Goal: Information Seeking & Learning: Learn about a topic

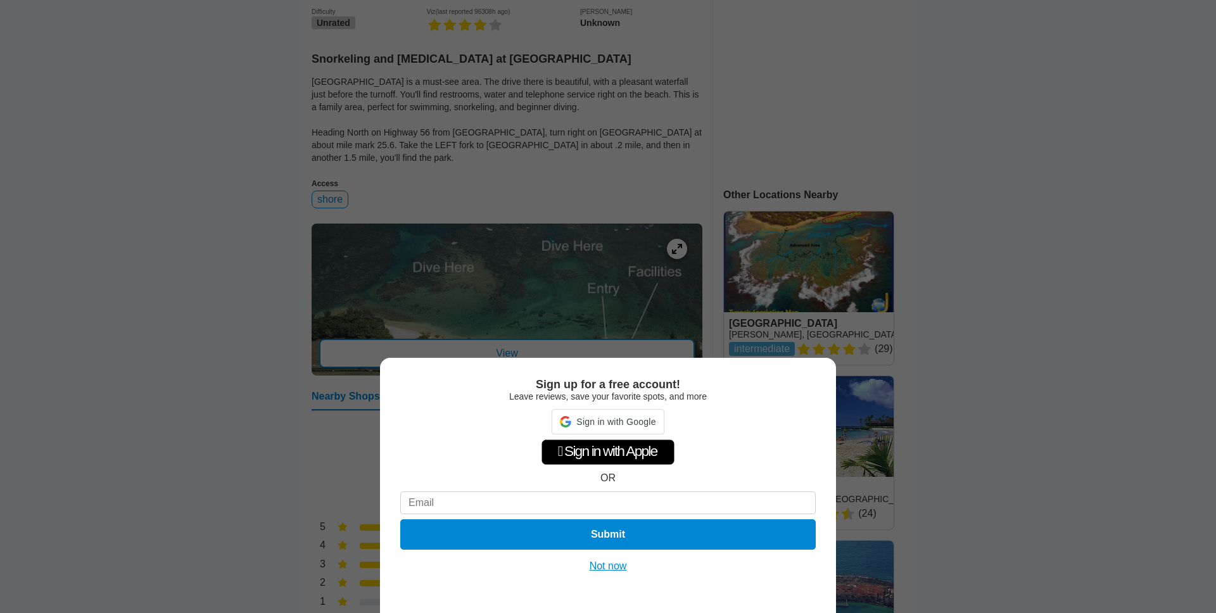
scroll to position [336, 0]
click at [609, 562] on button "Not now" at bounding box center [608, 566] width 45 height 13
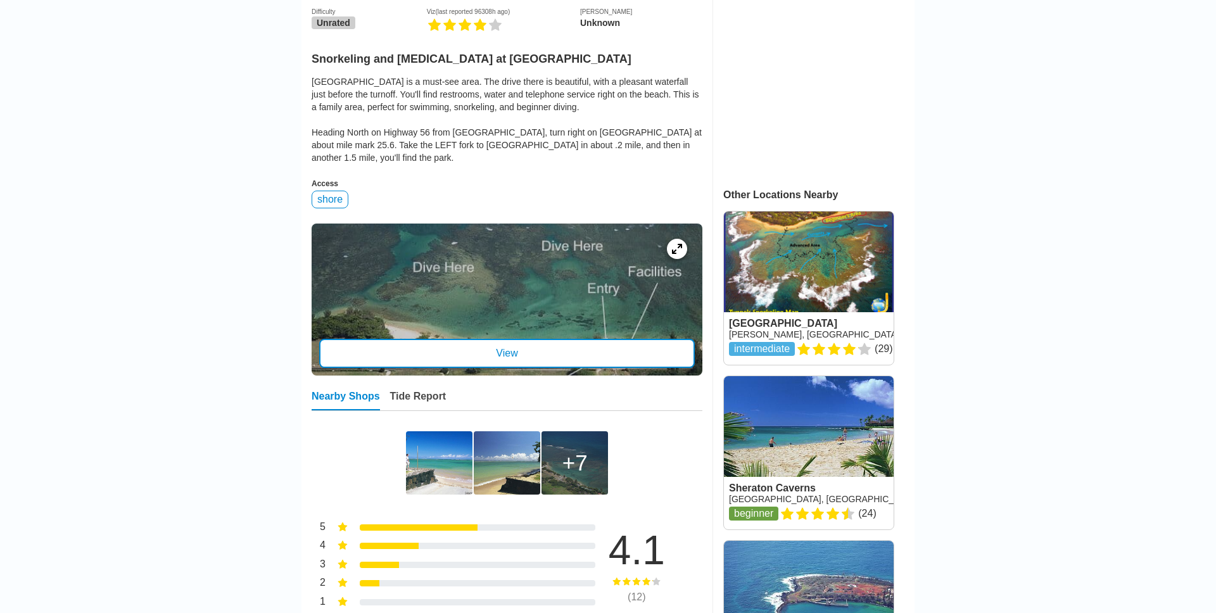
click at [539, 349] on div "View" at bounding box center [506, 353] width 375 height 29
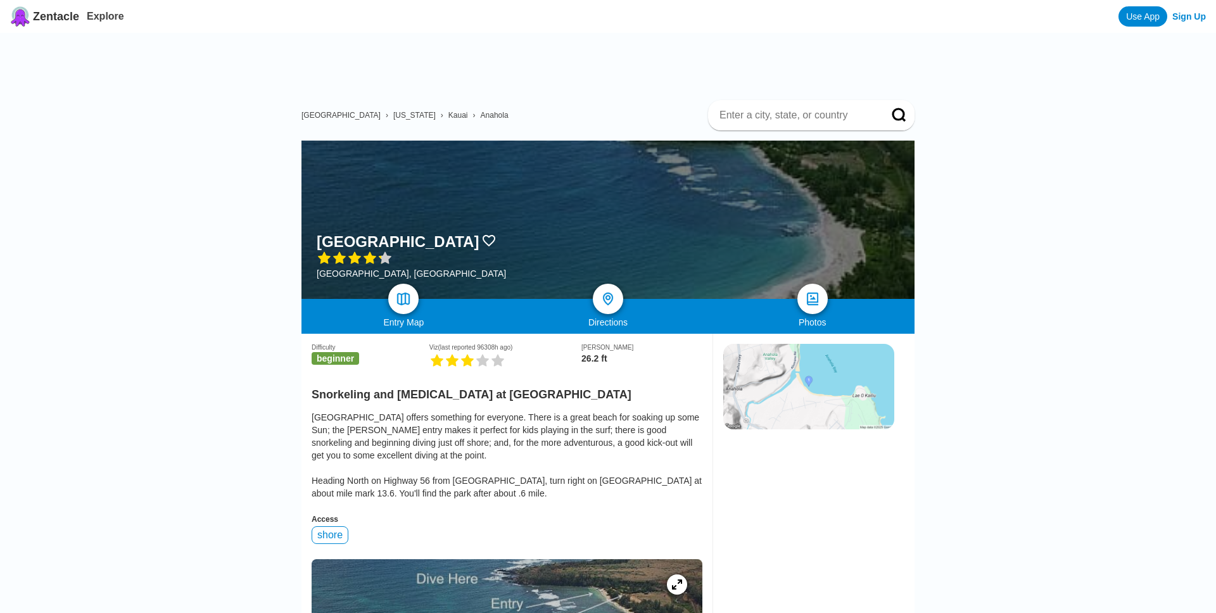
scroll to position [343, 0]
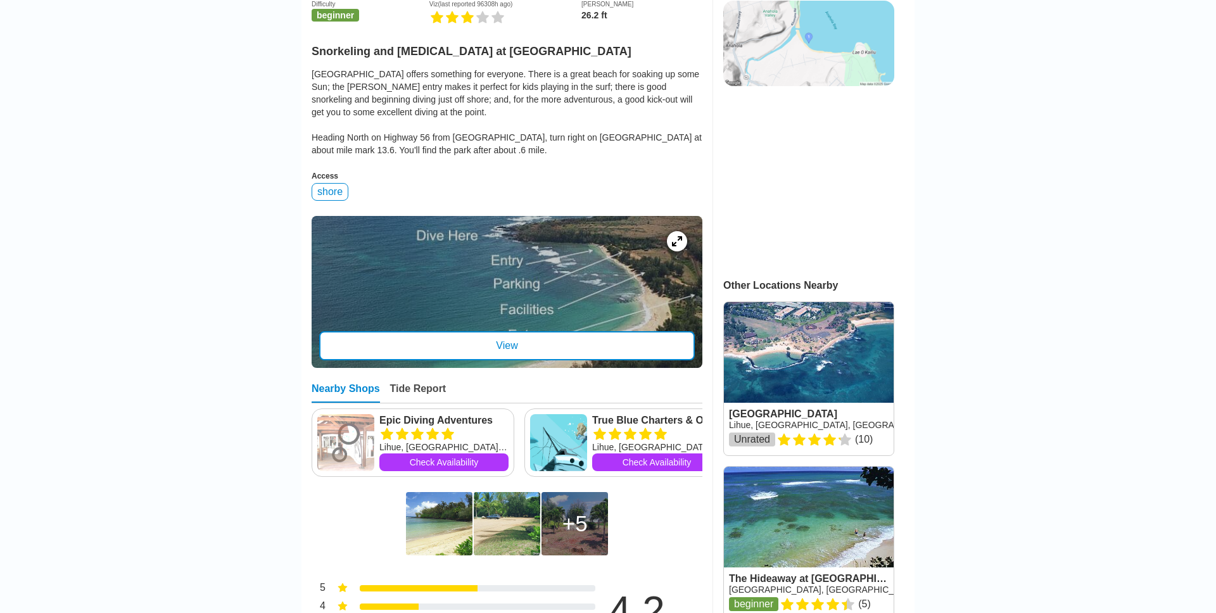
click at [433, 347] on div "View" at bounding box center [506, 345] width 375 height 29
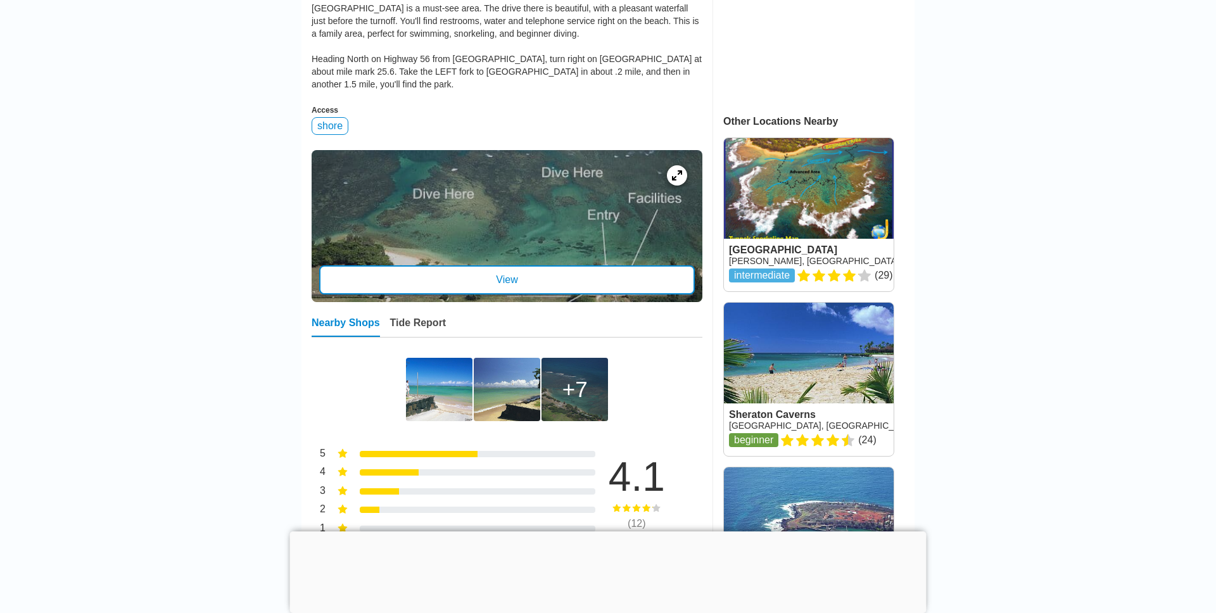
scroll to position [410, 0]
click at [535, 268] on div "View" at bounding box center [506, 279] width 375 height 29
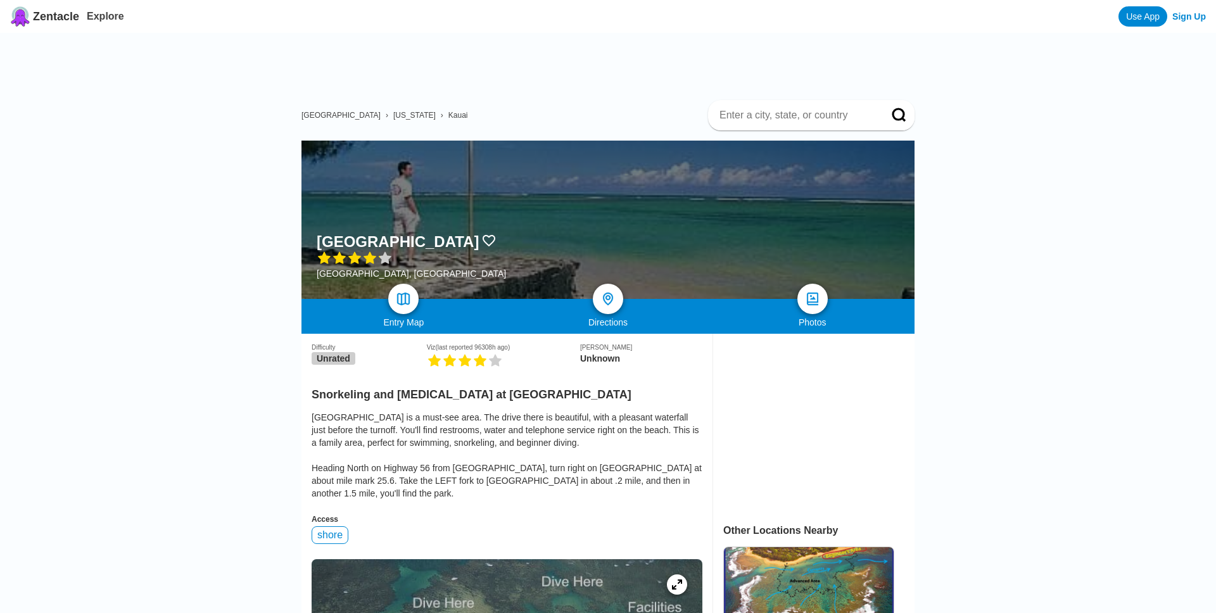
click at [448, 117] on span "Kauai" at bounding box center [458, 115] width 20 height 9
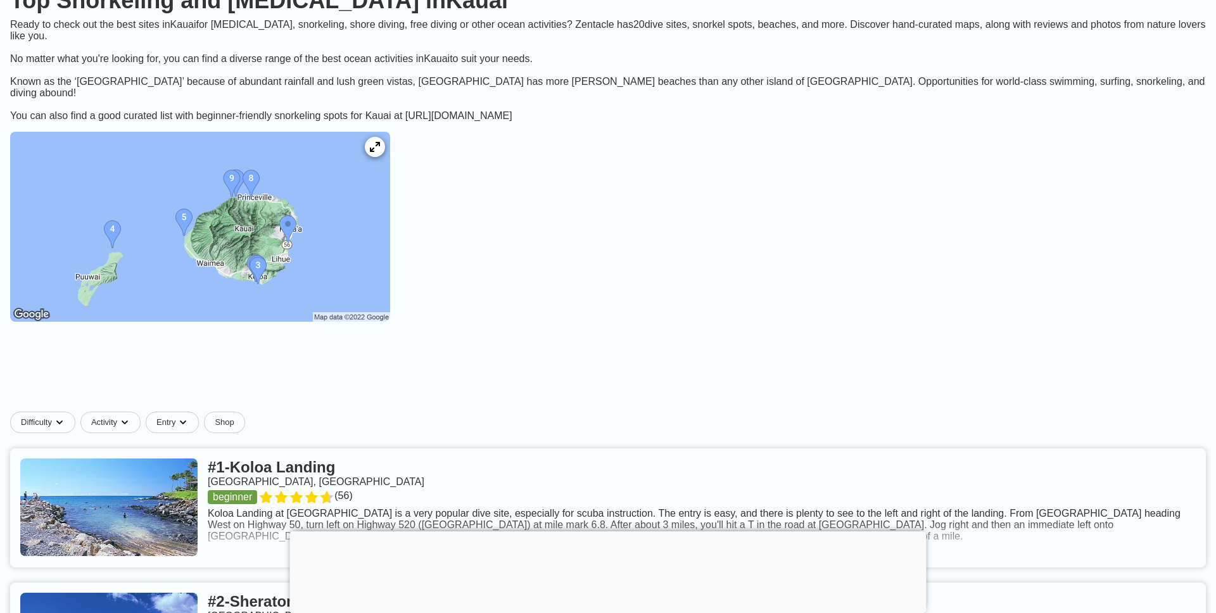
scroll to position [144, 0]
click at [606, 531] on div at bounding box center [608, 531] width 636 height 0
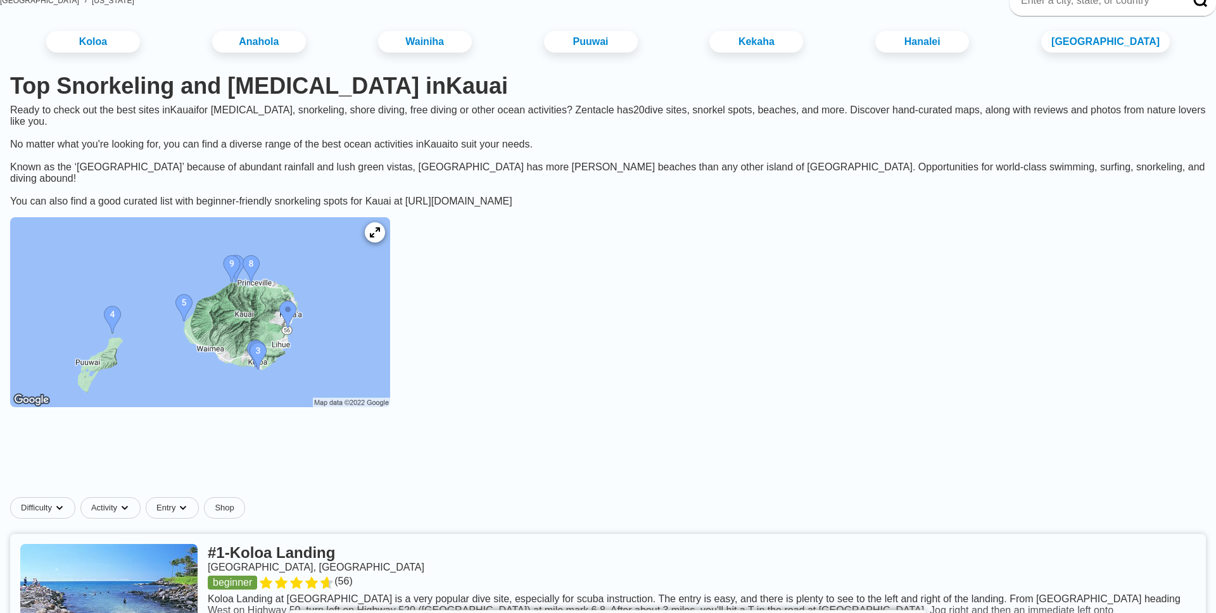
scroll to position [58, 0]
click at [390, 231] on img at bounding box center [200, 312] width 380 height 190
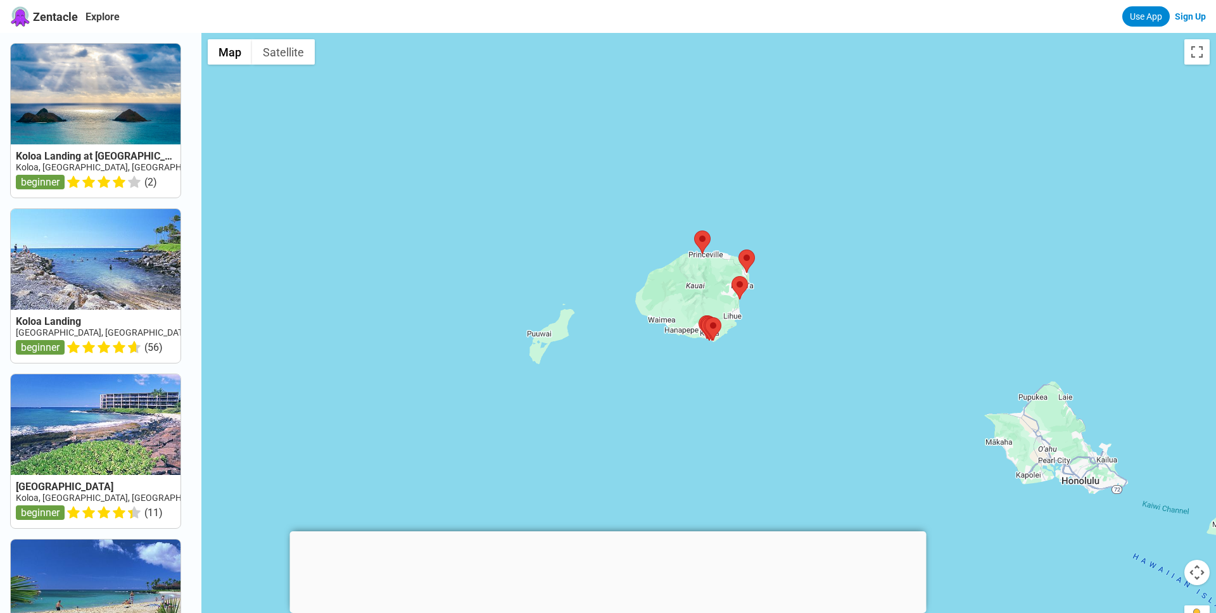
click at [606, 531] on div at bounding box center [608, 531] width 636 height 0
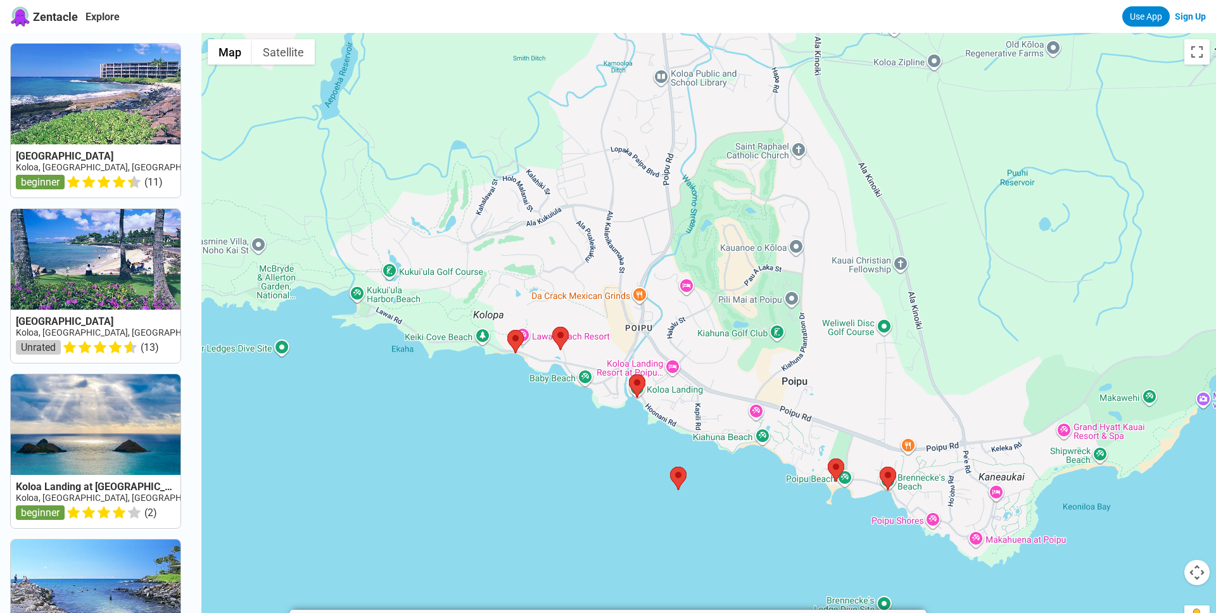
drag, startPoint x: 886, startPoint y: 418, endPoint x: 717, endPoint y: 247, distance: 240.4
click at [717, 247] on div at bounding box center [708, 339] width 1014 height 613
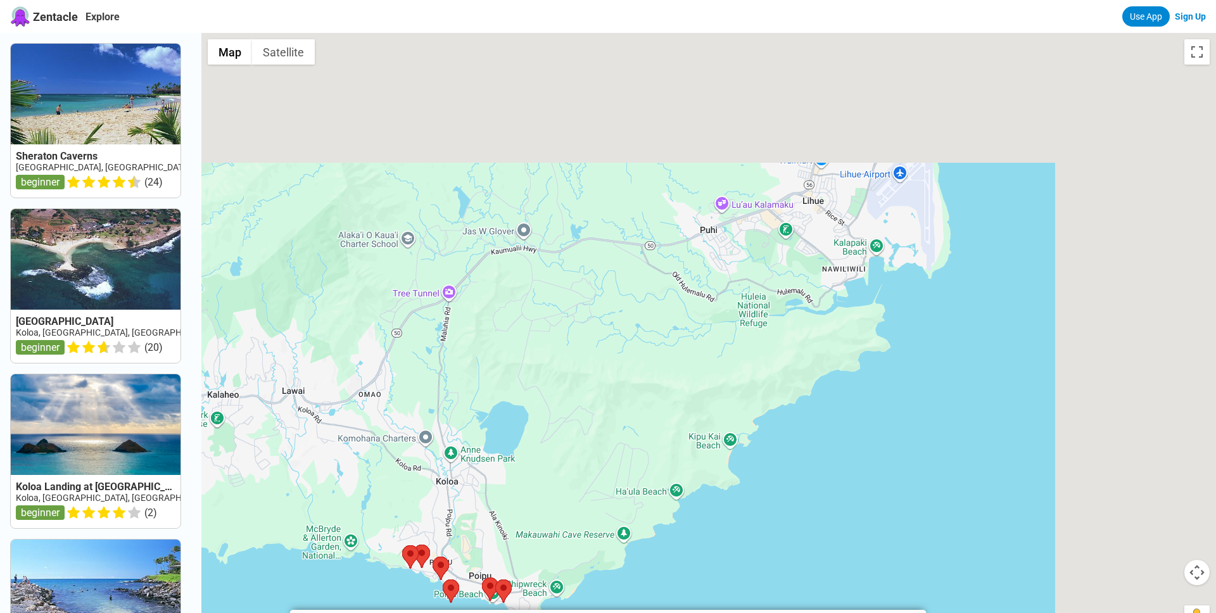
drag, startPoint x: 843, startPoint y: 132, endPoint x: 550, endPoint y: 460, distance: 439.9
click at [550, 460] on div at bounding box center [708, 339] width 1014 height 613
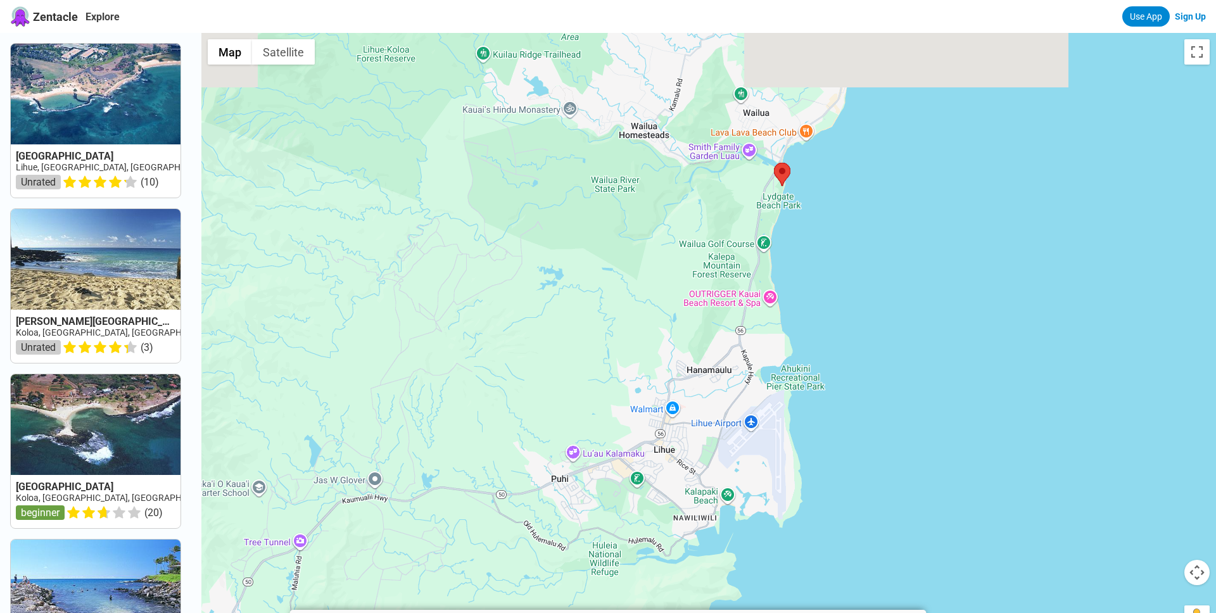
drag, startPoint x: 835, startPoint y: 207, endPoint x: 784, endPoint y: 361, distance: 162.0
click at [784, 361] on div at bounding box center [708, 339] width 1014 height 613
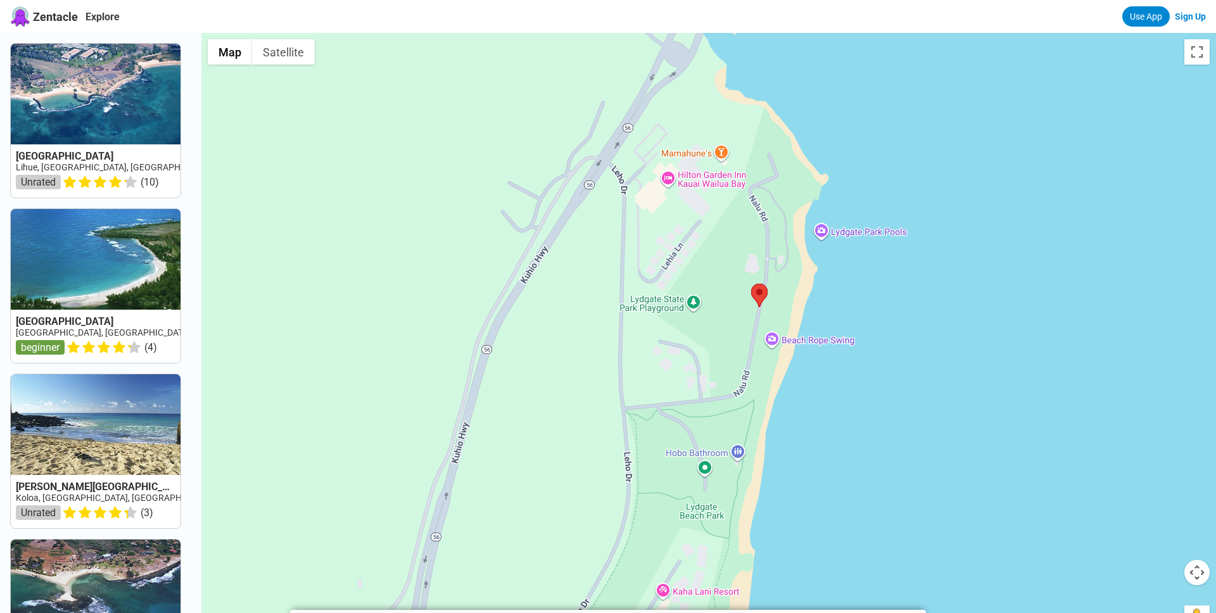
drag, startPoint x: 874, startPoint y: 102, endPoint x: 801, endPoint y: 280, distance: 192.5
click at [801, 280] on div at bounding box center [708, 339] width 1014 height 613
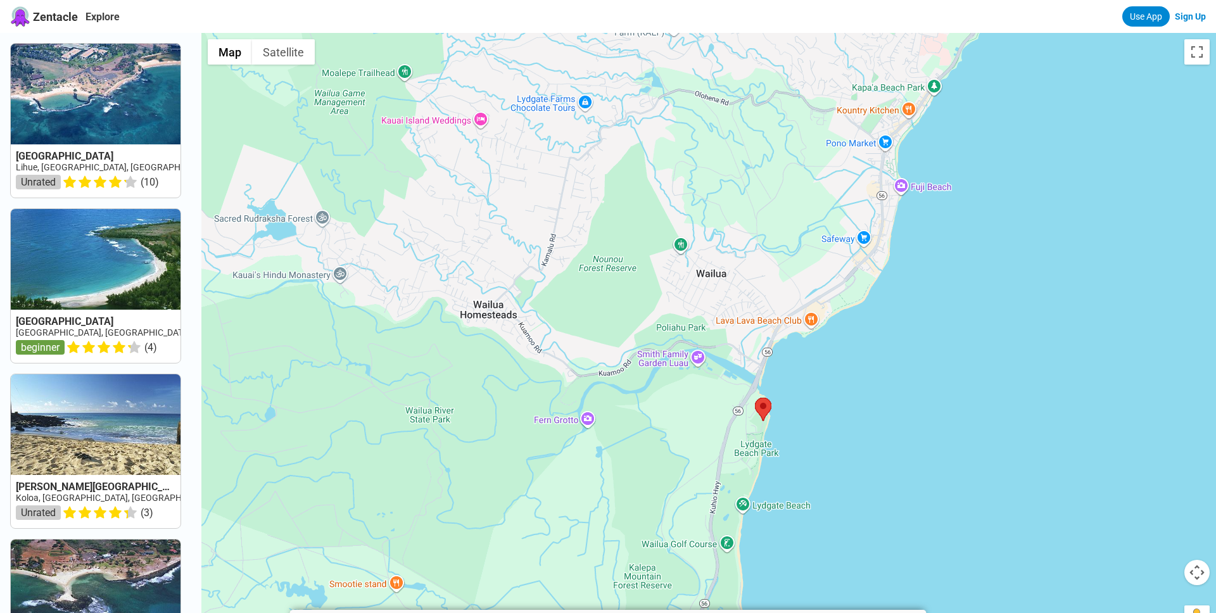
drag, startPoint x: 888, startPoint y: 129, endPoint x: 843, endPoint y: 263, distance: 142.0
click at [843, 263] on div at bounding box center [708, 339] width 1014 height 613
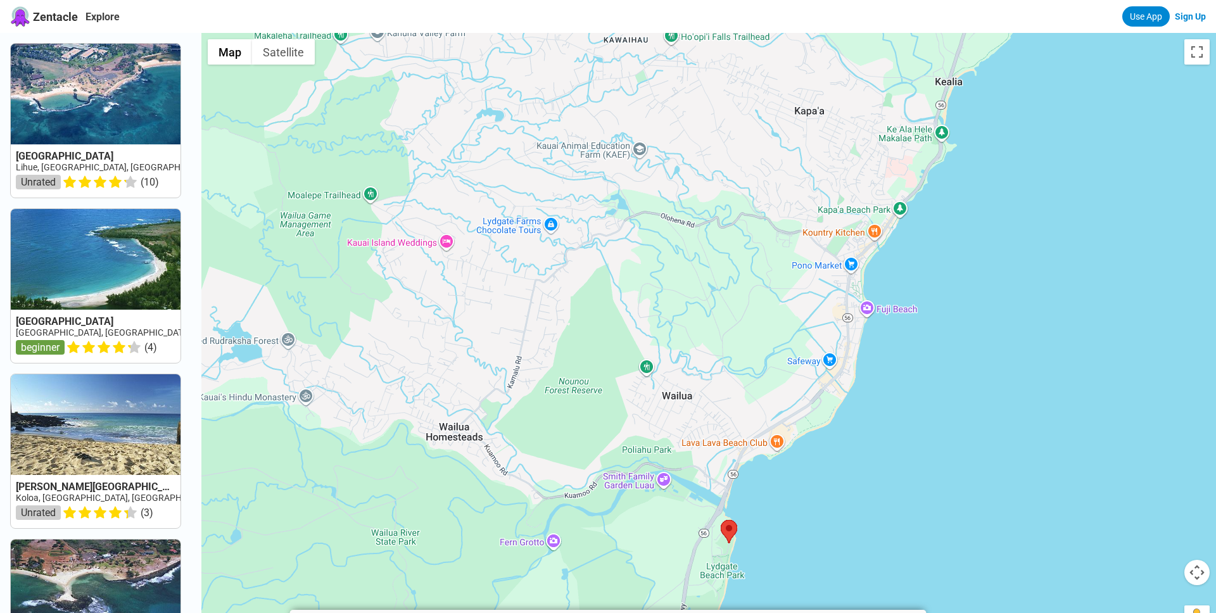
drag, startPoint x: 833, startPoint y: 168, endPoint x: 791, endPoint y: 331, distance: 168.8
click at [791, 331] on div at bounding box center [708, 339] width 1014 height 613
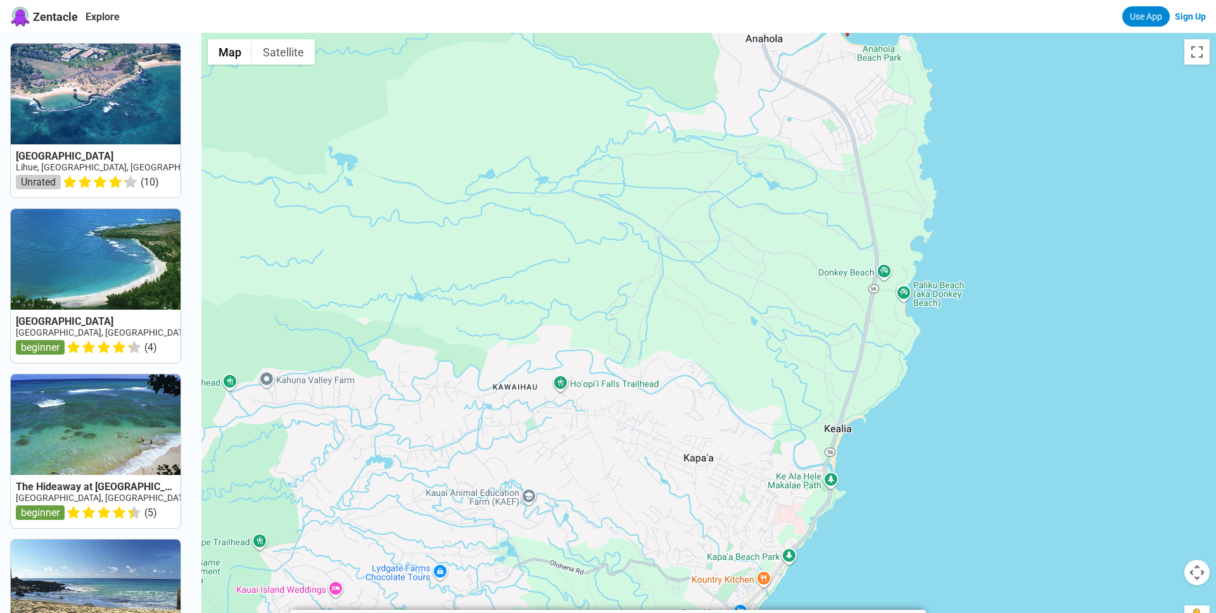
drag, startPoint x: 893, startPoint y: 135, endPoint x: 800, endPoint y: 434, distance: 313.0
click at [800, 434] on div at bounding box center [708, 339] width 1014 height 613
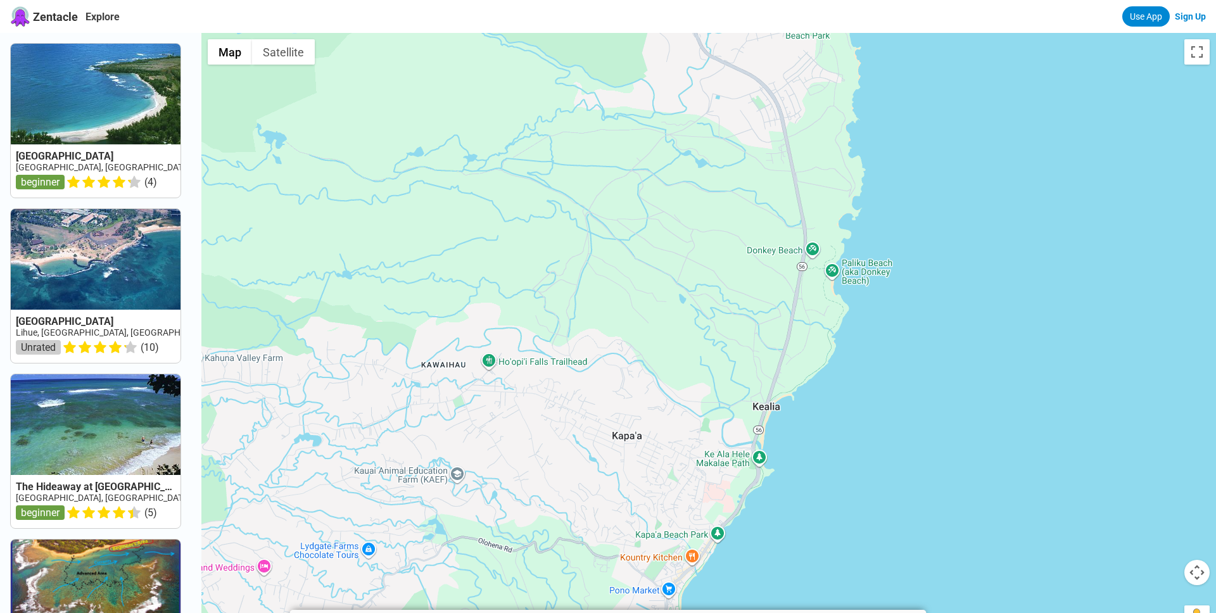
drag, startPoint x: 883, startPoint y: 201, endPoint x: 808, endPoint y: 178, distance: 78.9
click at [808, 178] on div at bounding box center [708, 339] width 1014 height 613
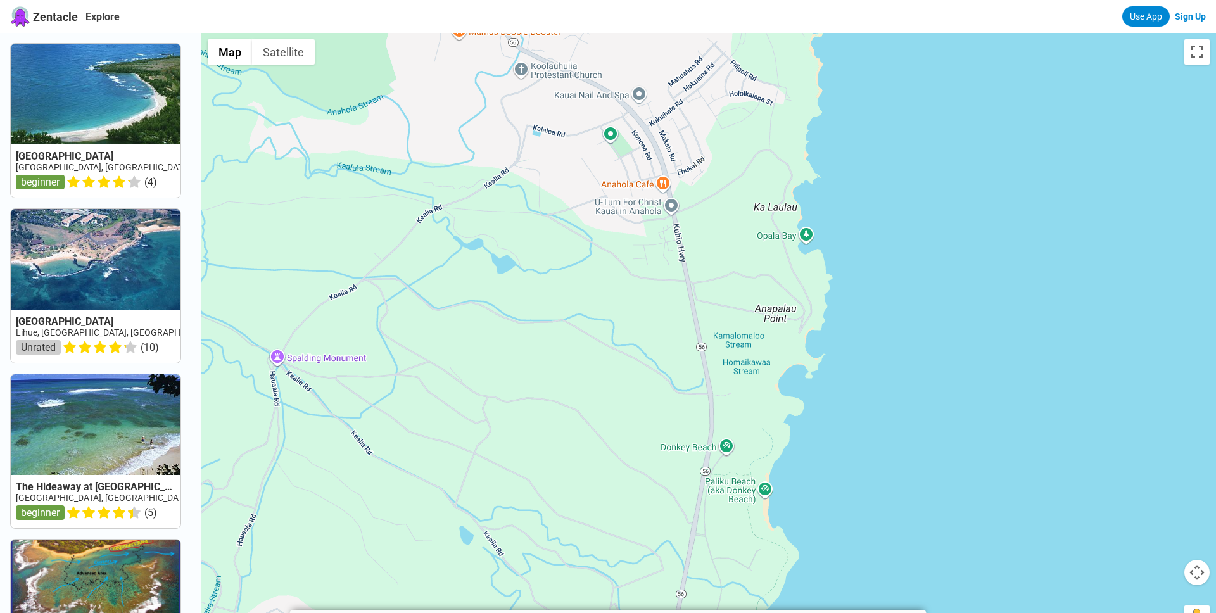
drag, startPoint x: 775, startPoint y: 167, endPoint x: 762, endPoint y: 363, distance: 197.3
click at [762, 363] on div at bounding box center [708, 339] width 1014 height 613
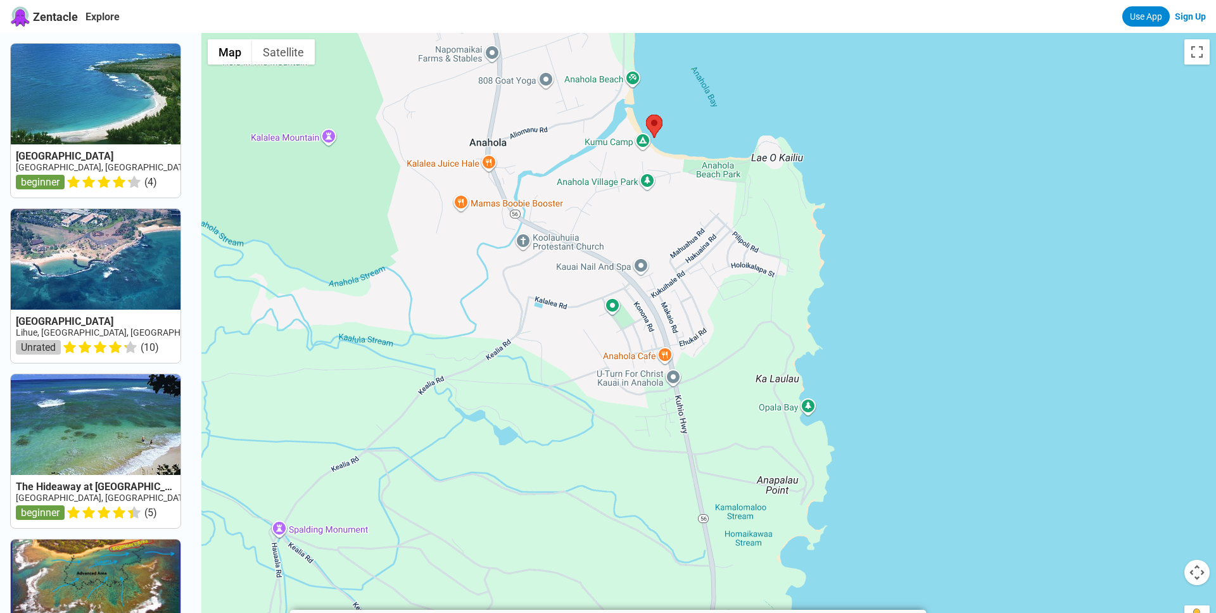
drag, startPoint x: 778, startPoint y: 108, endPoint x: 779, endPoint y: 298, distance: 189.3
click at [779, 298] on div at bounding box center [708, 339] width 1014 height 613
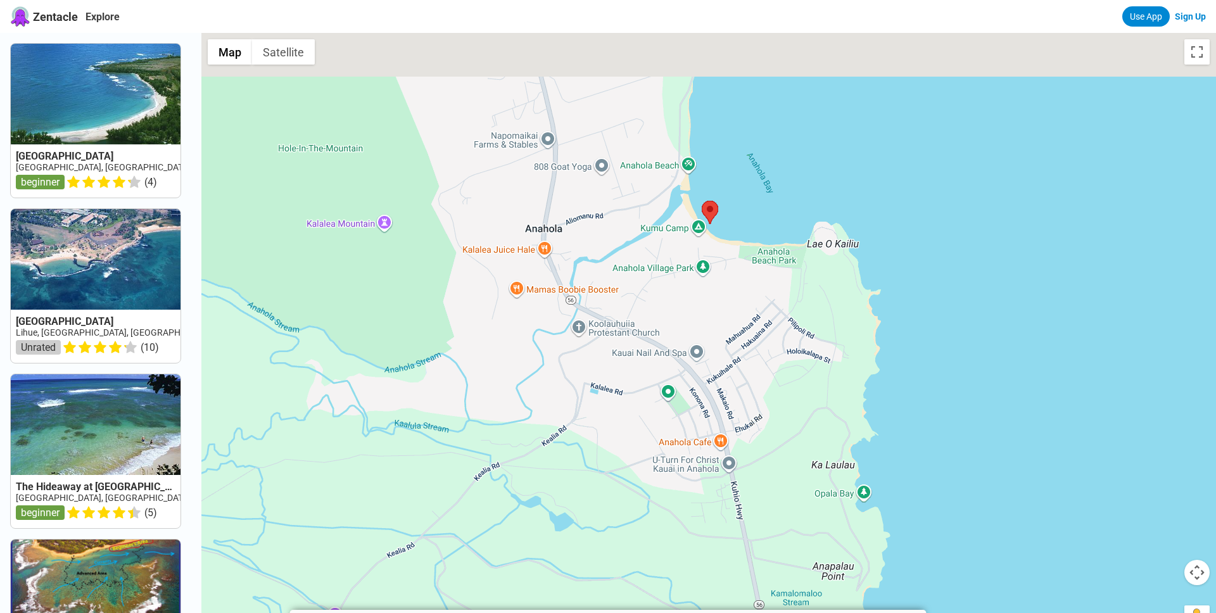
drag, startPoint x: 686, startPoint y: 234, endPoint x: 769, endPoint y: 346, distance: 139.0
click at [769, 346] on div at bounding box center [708, 339] width 1014 height 613
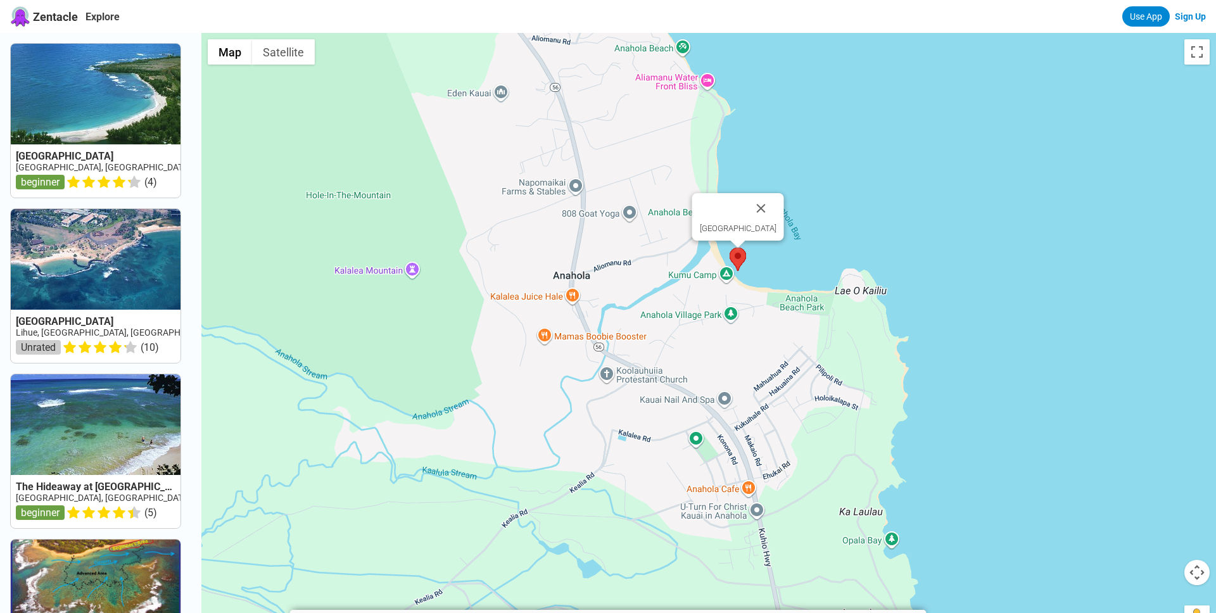
click at [729, 248] on area at bounding box center [729, 248] width 0 height 0
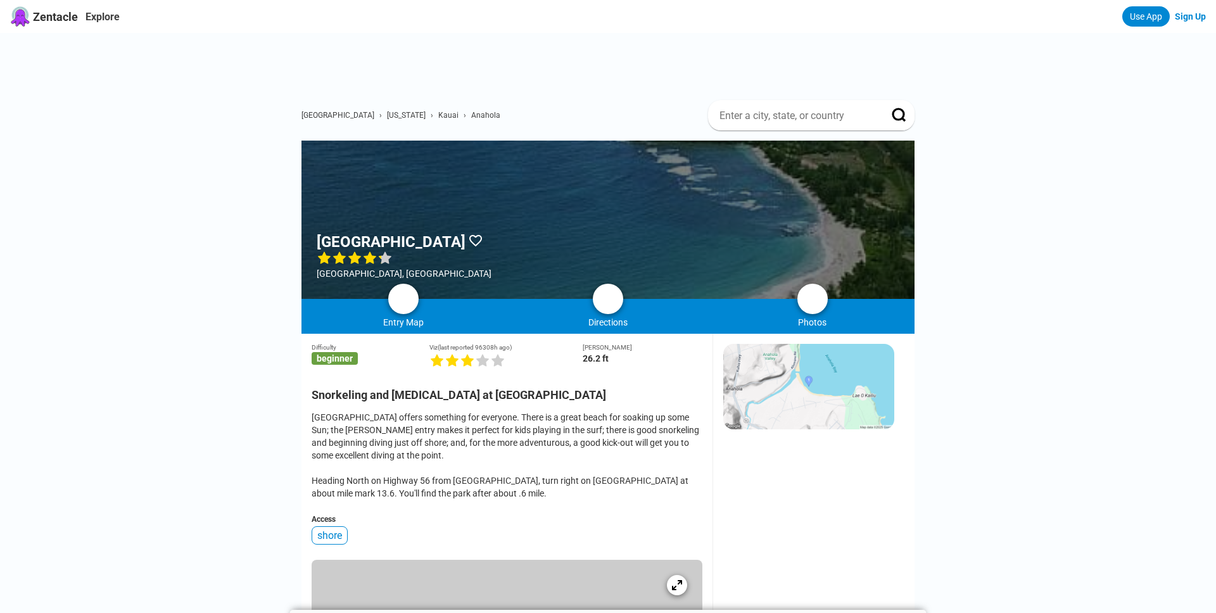
click at [737, 260] on div at bounding box center [607, 220] width 613 height 158
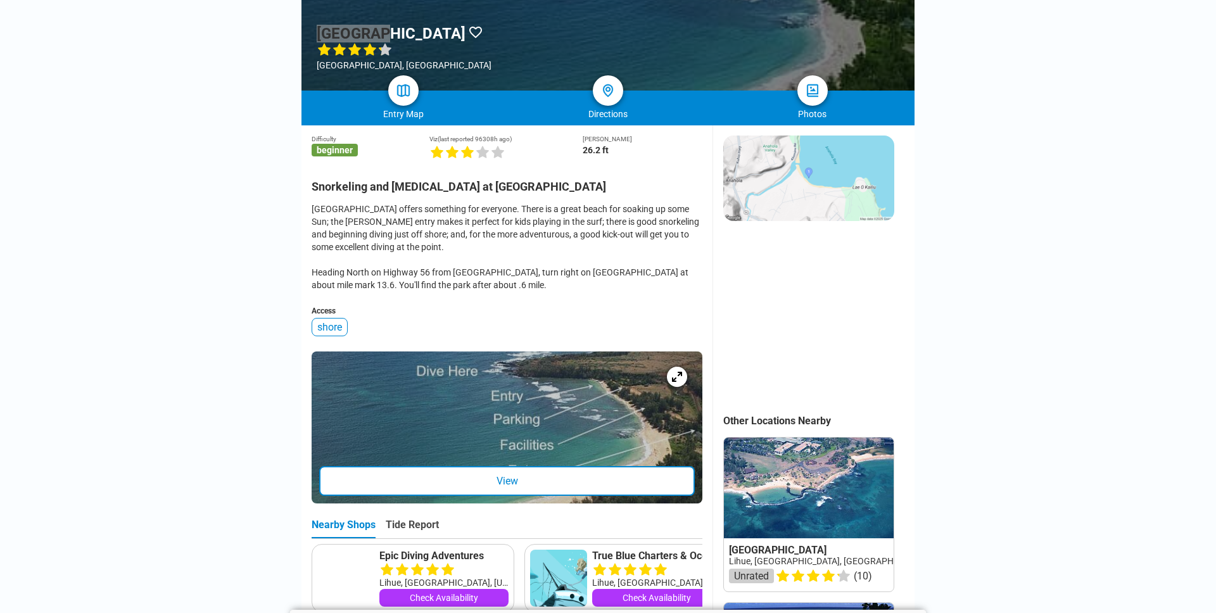
scroll to position [215, 0]
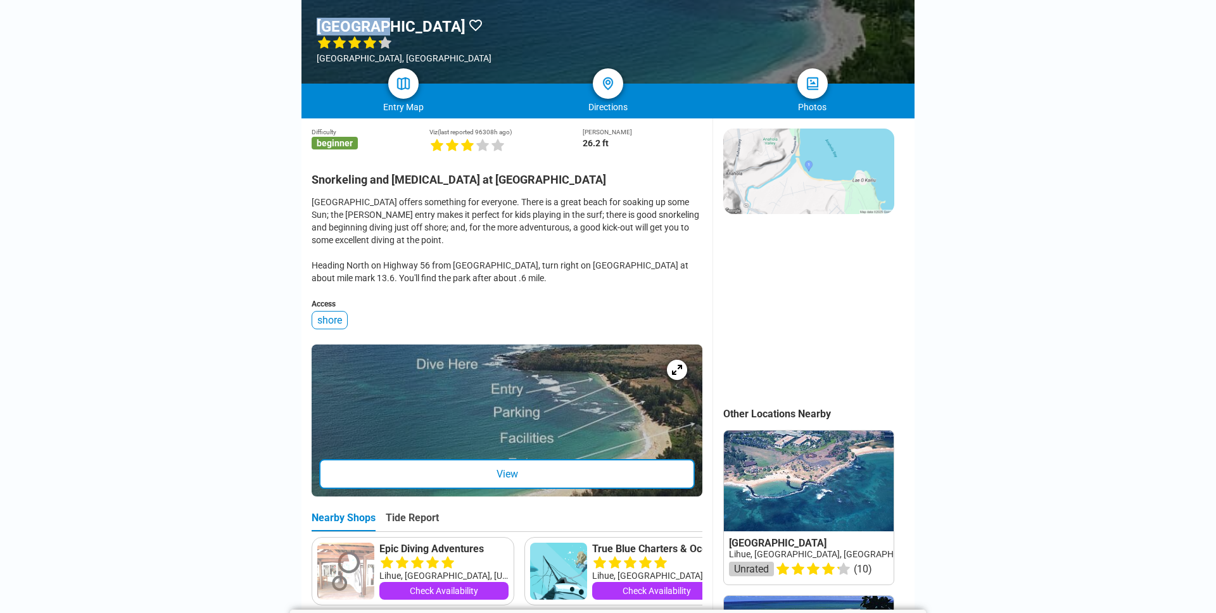
click at [636, 470] on div "View" at bounding box center [506, 474] width 375 height 30
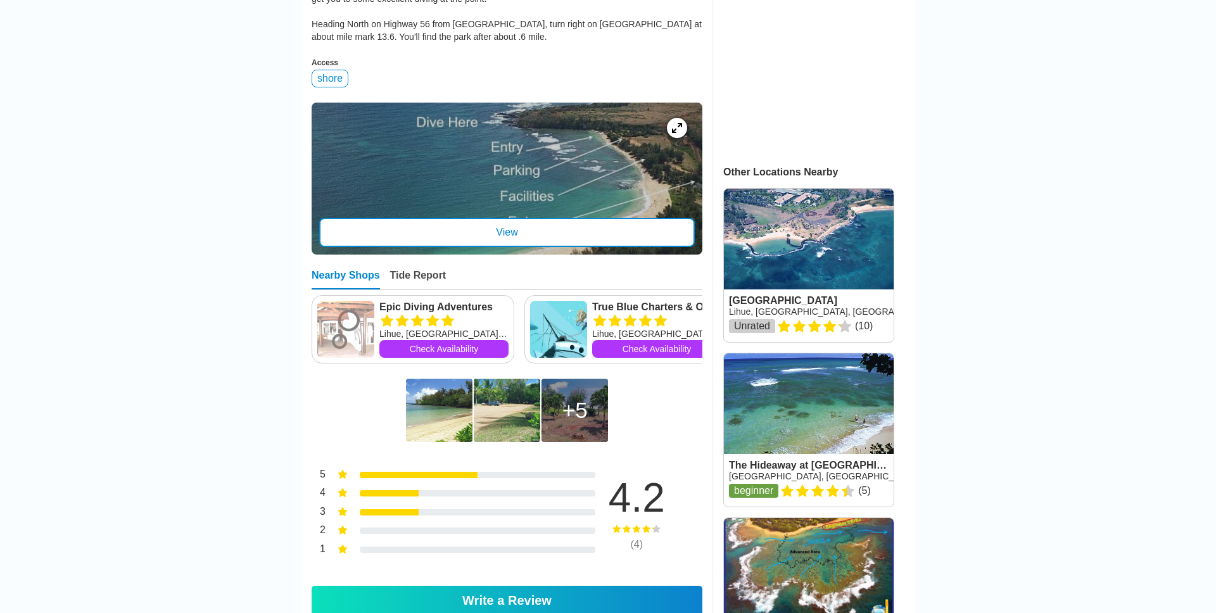
scroll to position [457, 0]
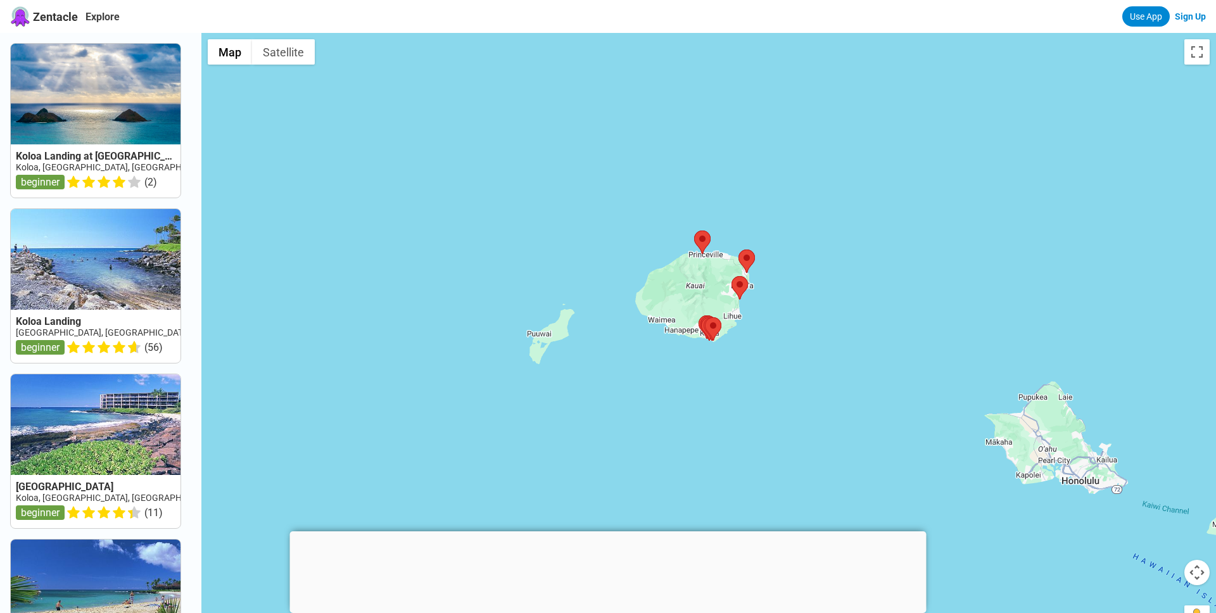
click at [604, 531] on div at bounding box center [608, 531] width 636 height 0
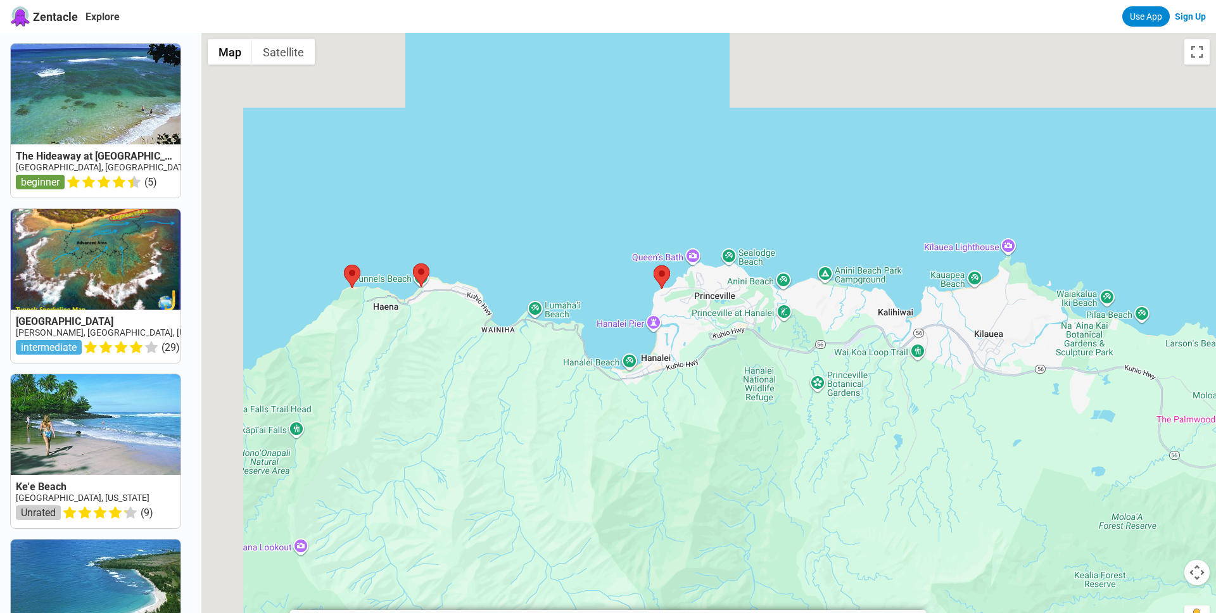
drag, startPoint x: 562, startPoint y: 208, endPoint x: 642, endPoint y: 308, distance: 128.4
click at [642, 308] on div at bounding box center [708, 339] width 1014 height 613
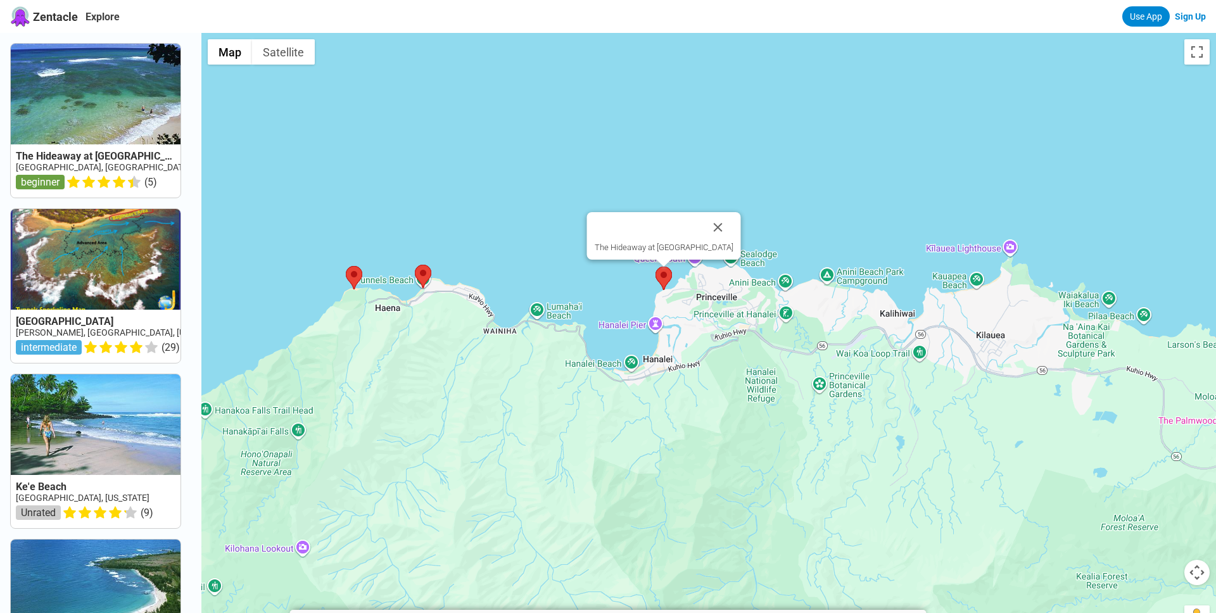
click at [655, 267] on area at bounding box center [655, 267] width 0 height 0
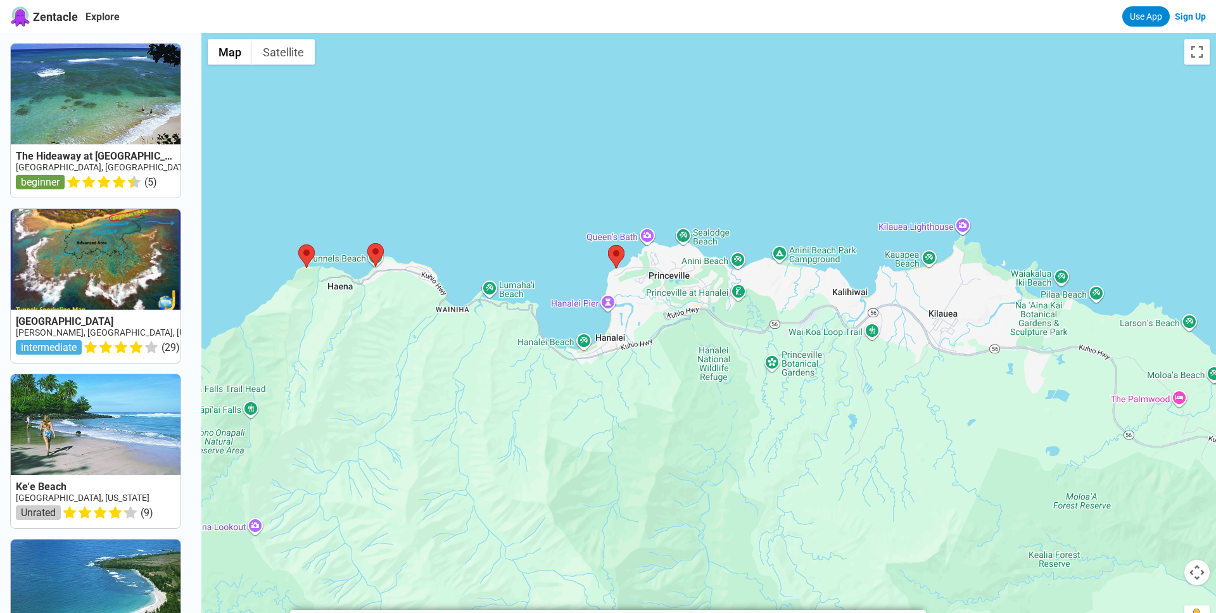
drag, startPoint x: 817, startPoint y: 299, endPoint x: 795, endPoint y: 311, distance: 24.9
click at [795, 311] on div at bounding box center [708, 339] width 1014 height 613
click at [741, 260] on div at bounding box center [708, 339] width 1014 height 613
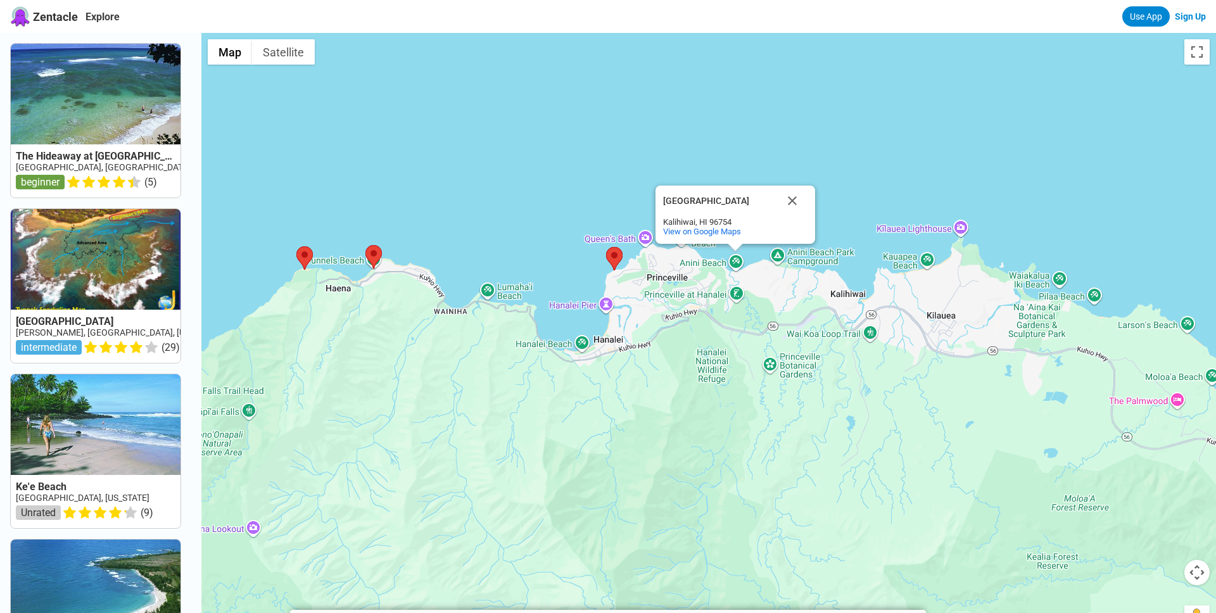
click at [734, 263] on div "[GEOGRAPHIC_DATA] [GEOGRAPHIC_DATA] View on Google Maps" at bounding box center [708, 339] width 1014 height 613
click at [735, 267] on div "[GEOGRAPHIC_DATA] [GEOGRAPHIC_DATA] View on Google Maps" at bounding box center [708, 339] width 1014 height 613
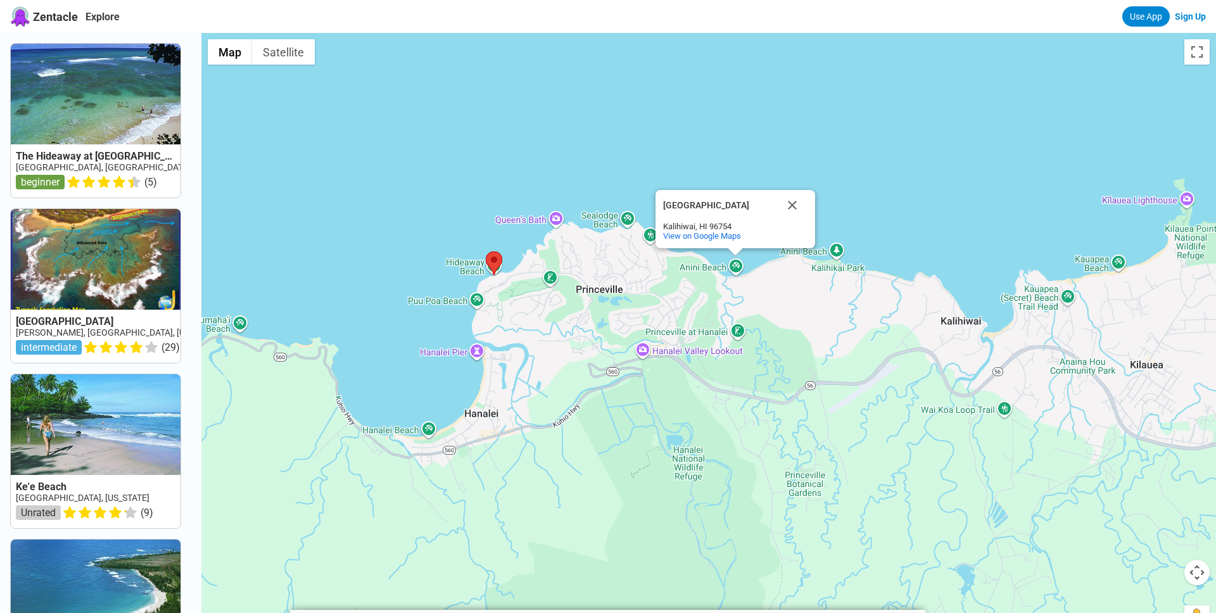
click at [735, 267] on div "[GEOGRAPHIC_DATA] [GEOGRAPHIC_DATA] View on Google Maps" at bounding box center [708, 339] width 1014 height 613
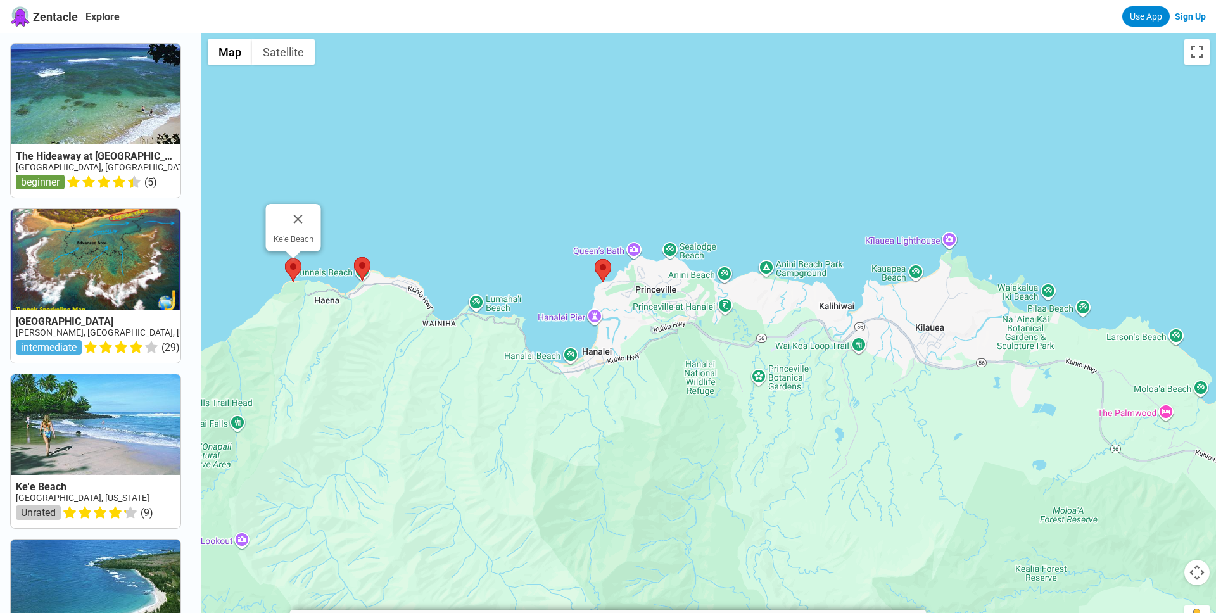
click at [285, 258] on area at bounding box center [285, 258] width 0 height 0
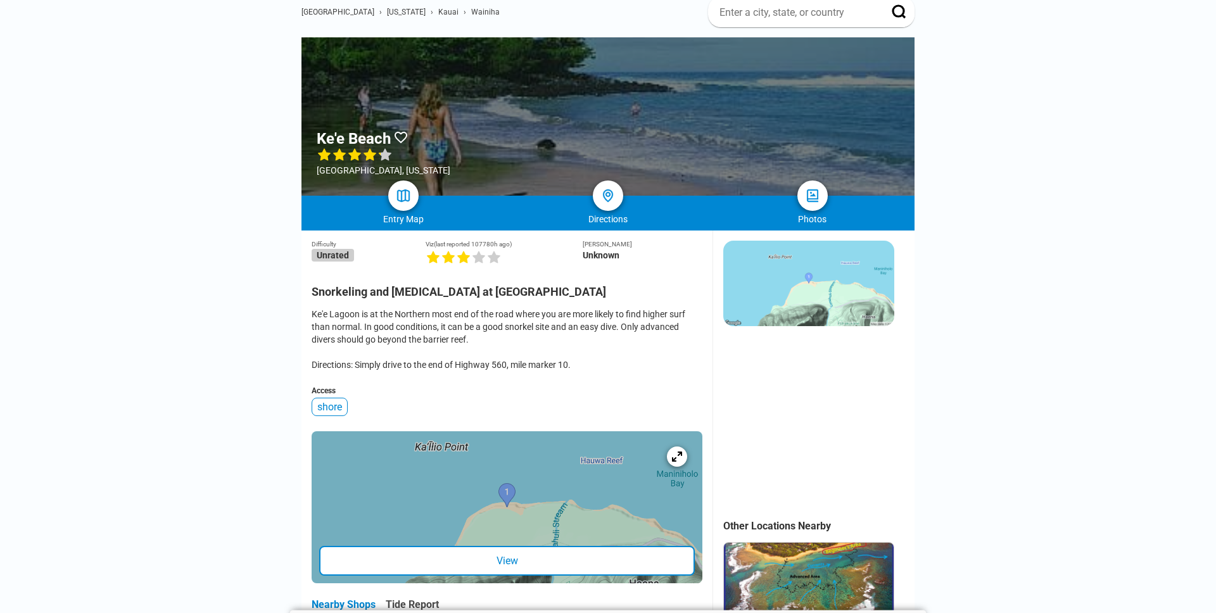
scroll to position [103, 0]
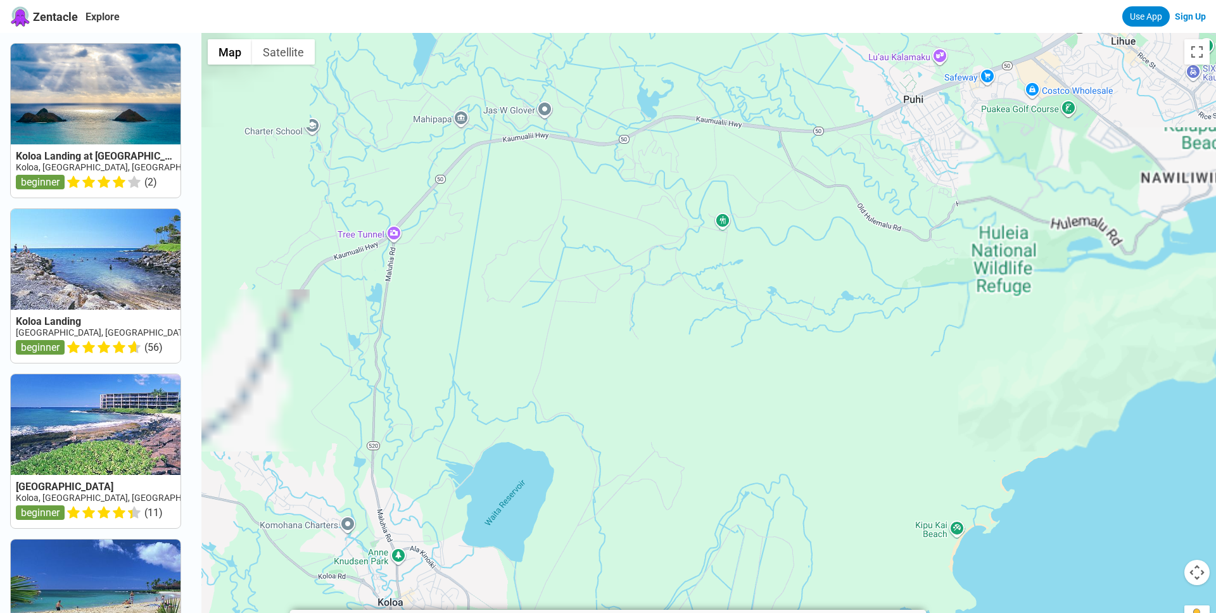
drag, startPoint x: 720, startPoint y: 322, endPoint x: 913, endPoint y: -71, distance: 437.5
click at [913, 33] on div at bounding box center [708, 339] width 1014 height 613
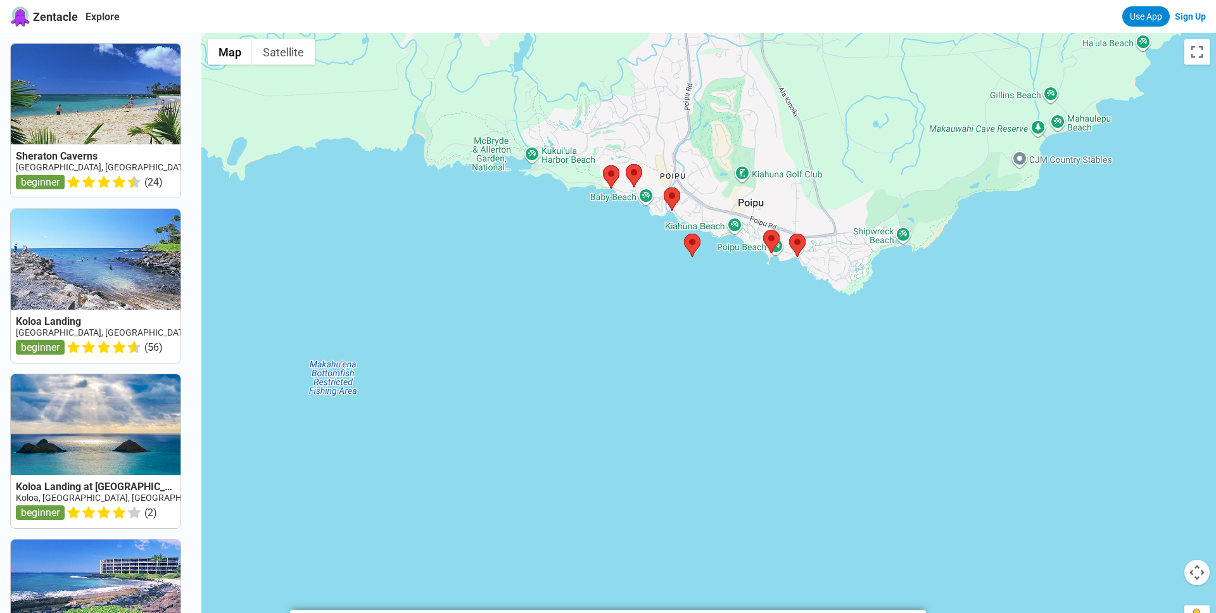
drag, startPoint x: 823, startPoint y: 247, endPoint x: 784, endPoint y: 188, distance: 70.8
click at [784, 188] on div at bounding box center [708, 339] width 1014 height 613
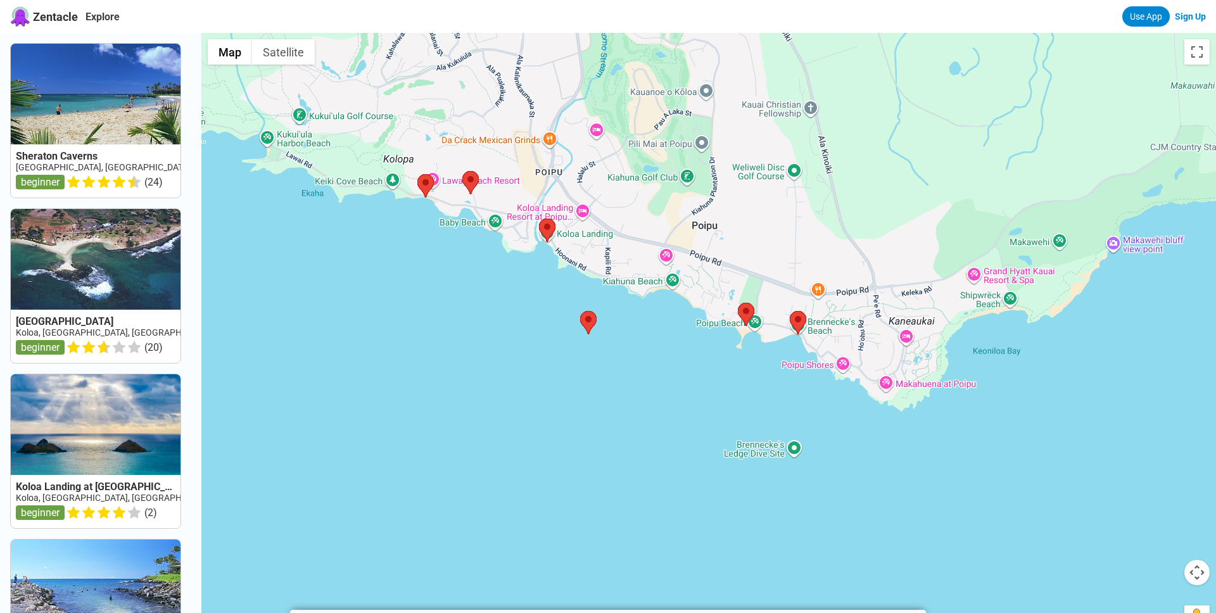
drag, startPoint x: 731, startPoint y: 351, endPoint x: 665, endPoint y: 344, distance: 66.2
click at [665, 344] on div at bounding box center [708, 339] width 1014 height 613
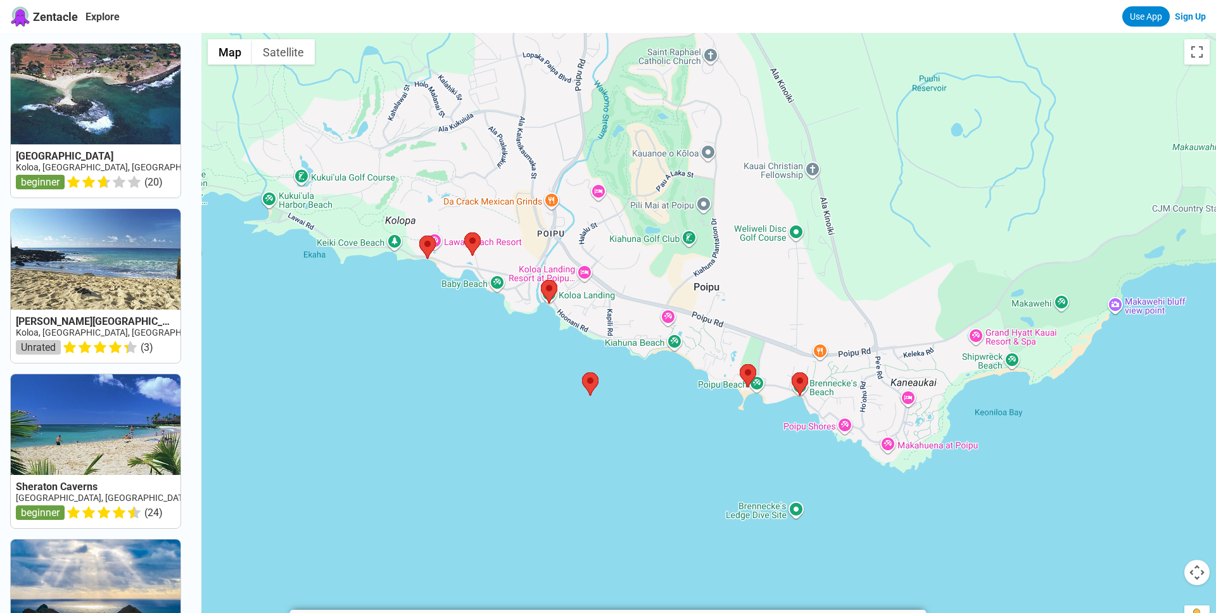
drag, startPoint x: 439, startPoint y: 363, endPoint x: 440, endPoint y: 420, distance: 57.0
click at [440, 420] on div at bounding box center [708, 339] width 1014 height 613
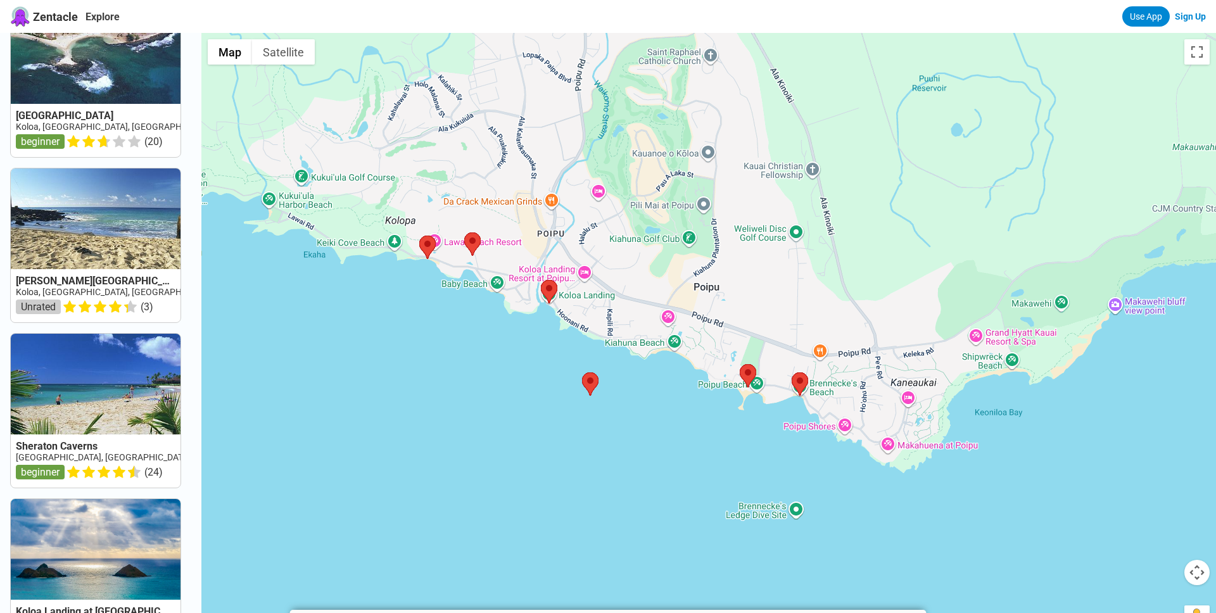
scroll to position [80, 0]
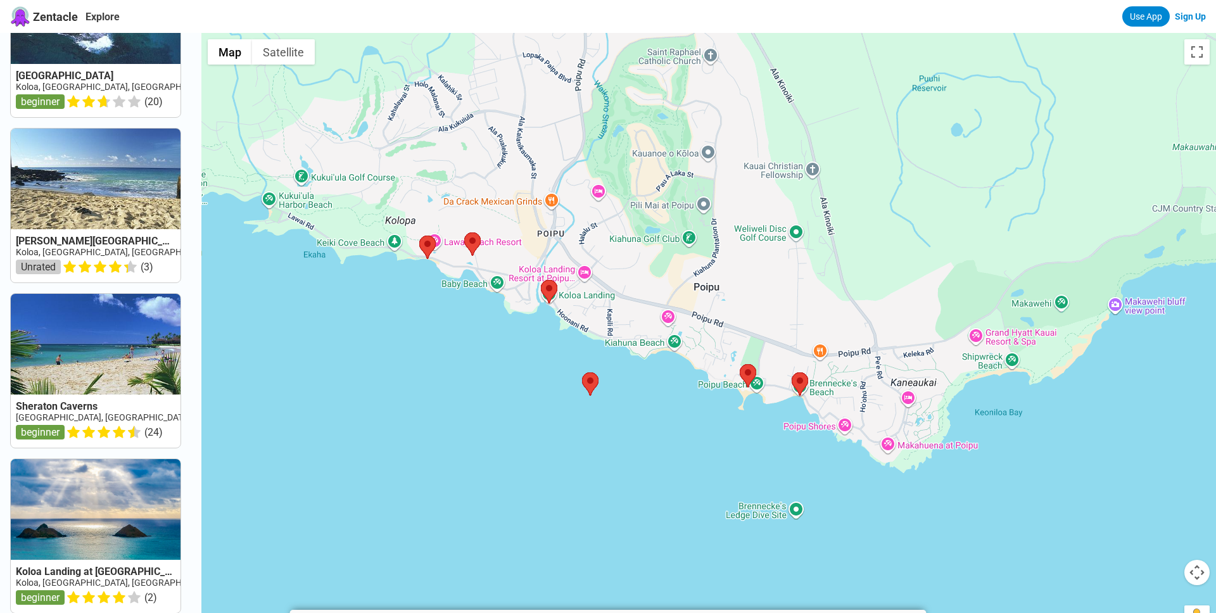
click at [94, 355] on link at bounding box center [96, 371] width 170 height 154
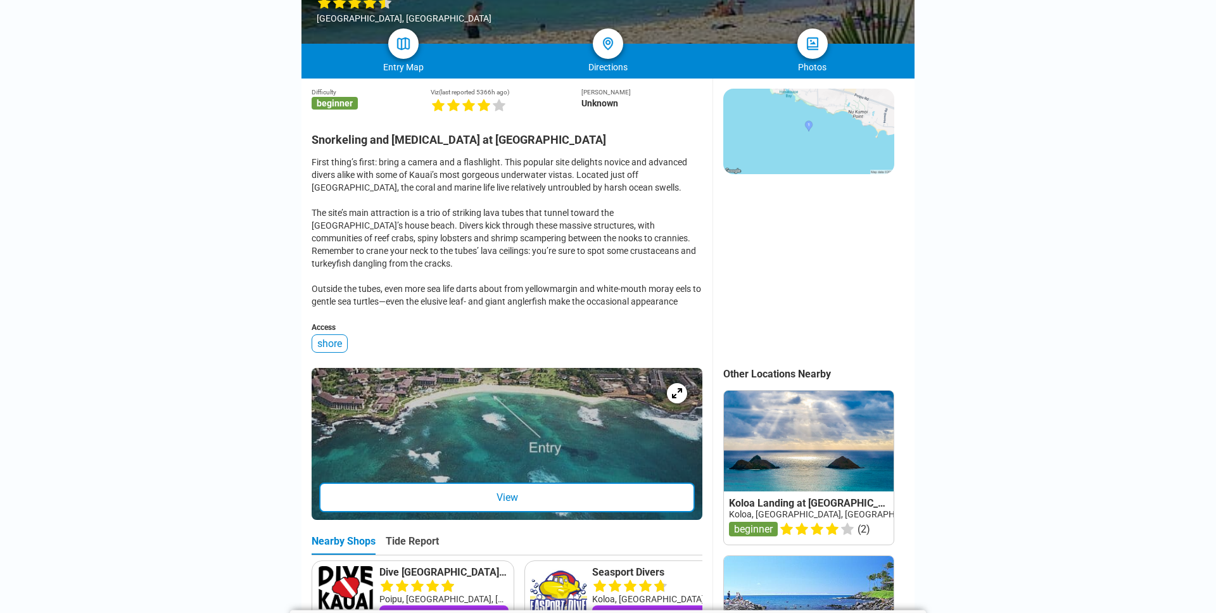
scroll to position [253, 0]
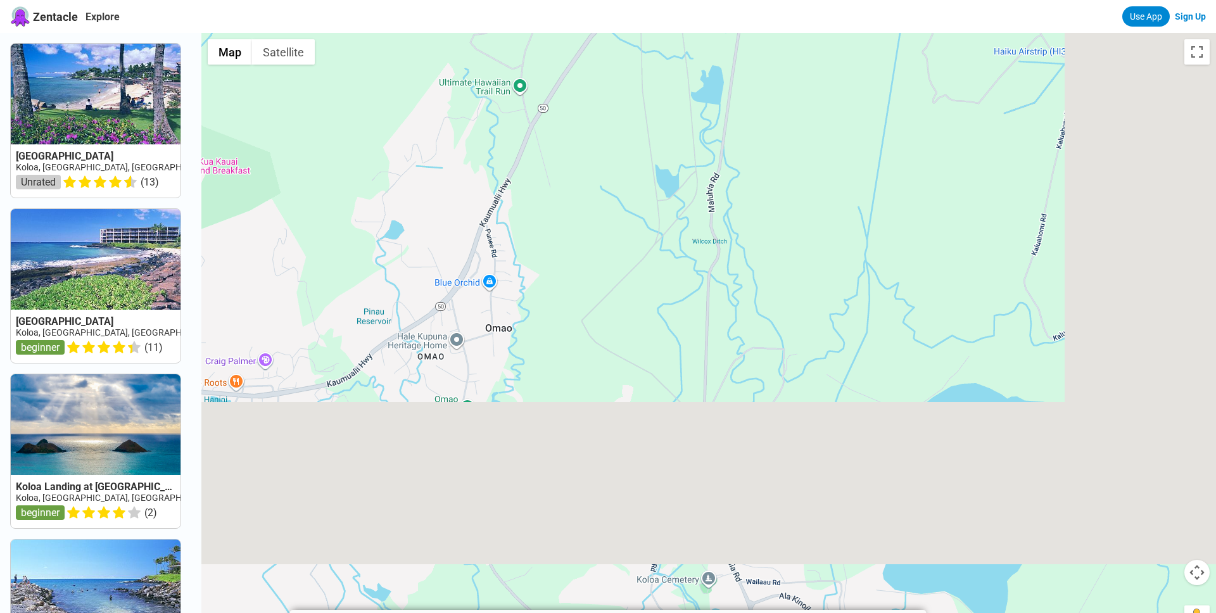
drag, startPoint x: 762, startPoint y: 449, endPoint x: 451, endPoint y: 13, distance: 535.7
click at [451, 33] on div at bounding box center [708, 339] width 1014 height 613
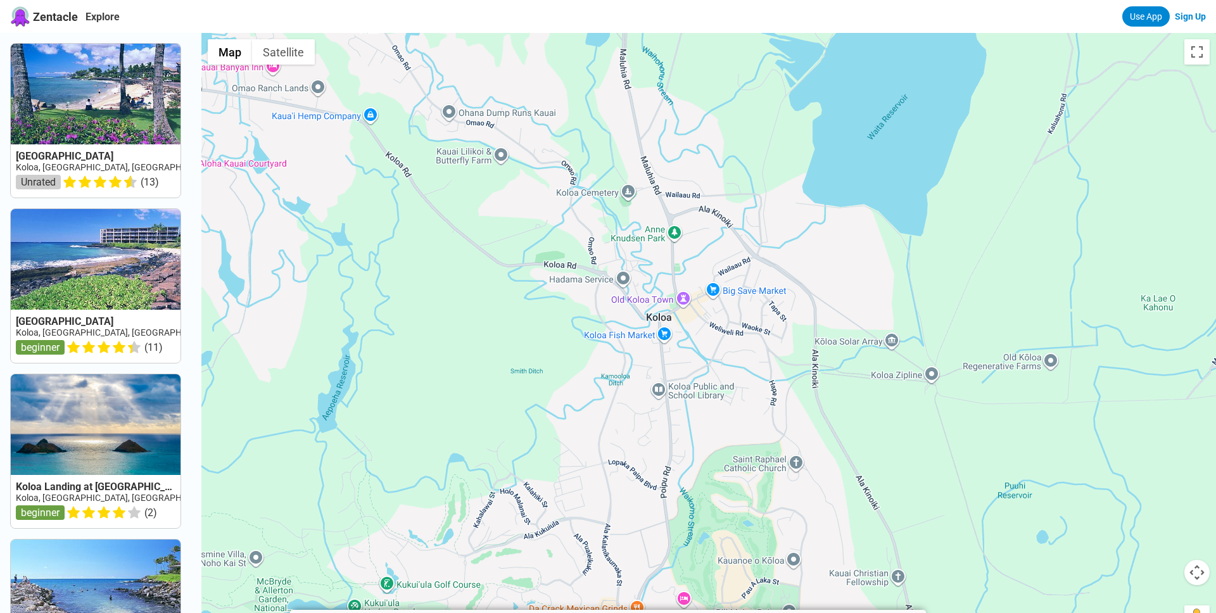
drag, startPoint x: 551, startPoint y: 262, endPoint x: 660, endPoint y: -47, distance: 327.6
click at [660, 33] on div at bounding box center [708, 339] width 1014 height 613
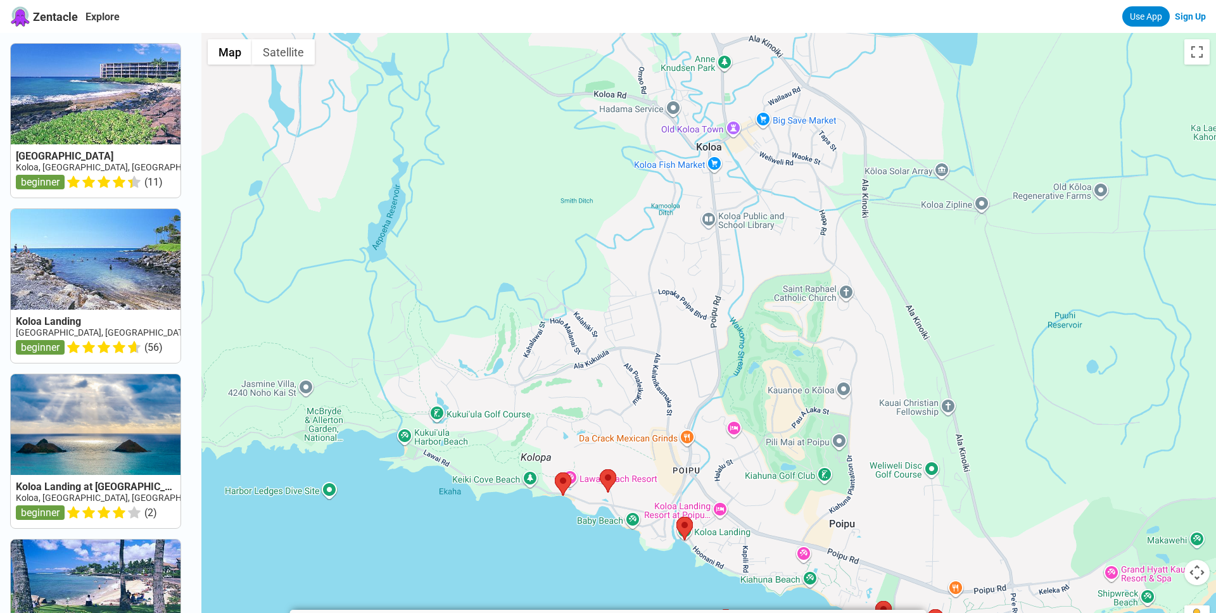
drag, startPoint x: 581, startPoint y: 204, endPoint x: 633, endPoint y: 7, distance: 203.6
click at [633, 33] on div at bounding box center [708, 339] width 1014 height 613
